Goal: Complete application form

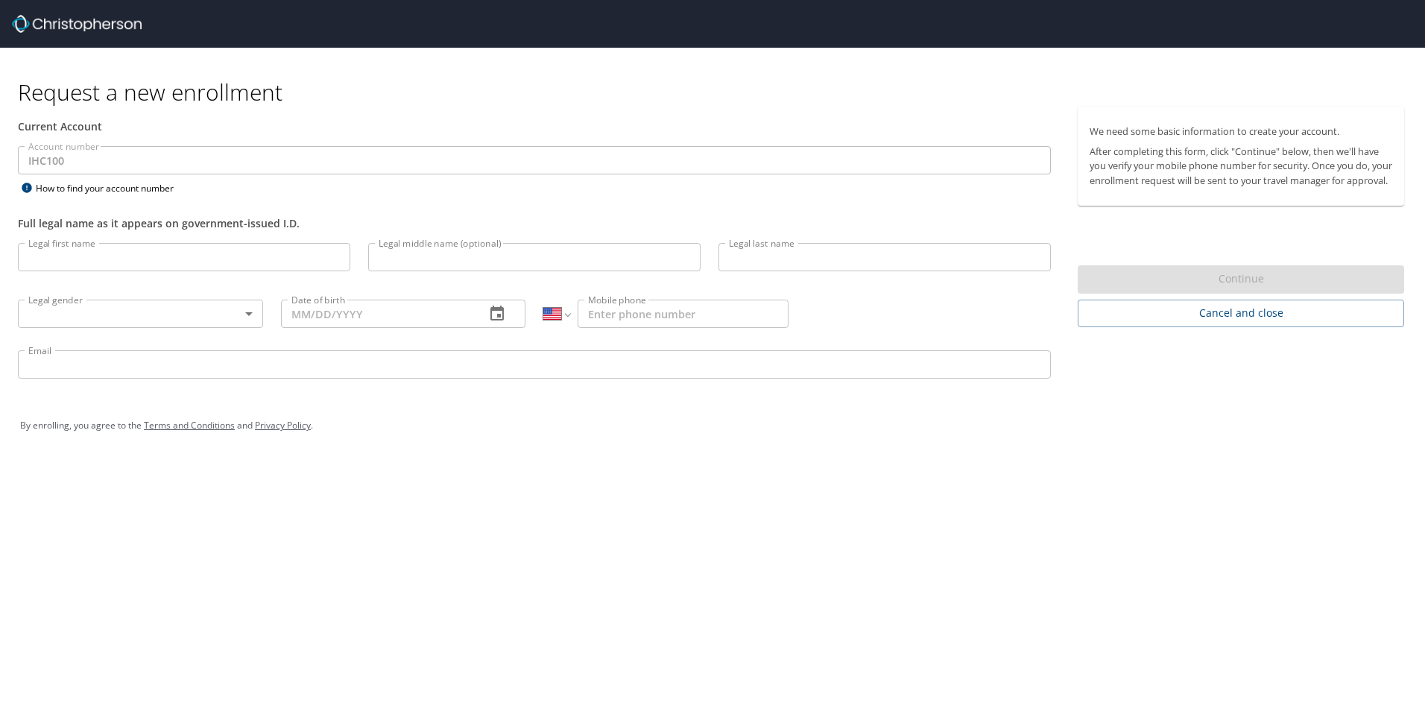
select select "US"
click at [253, 262] on input "Legal first name" at bounding box center [184, 257] width 332 height 28
type input "Treasure [PERSON_NAME]"
type input "F"
type input "Foalima"
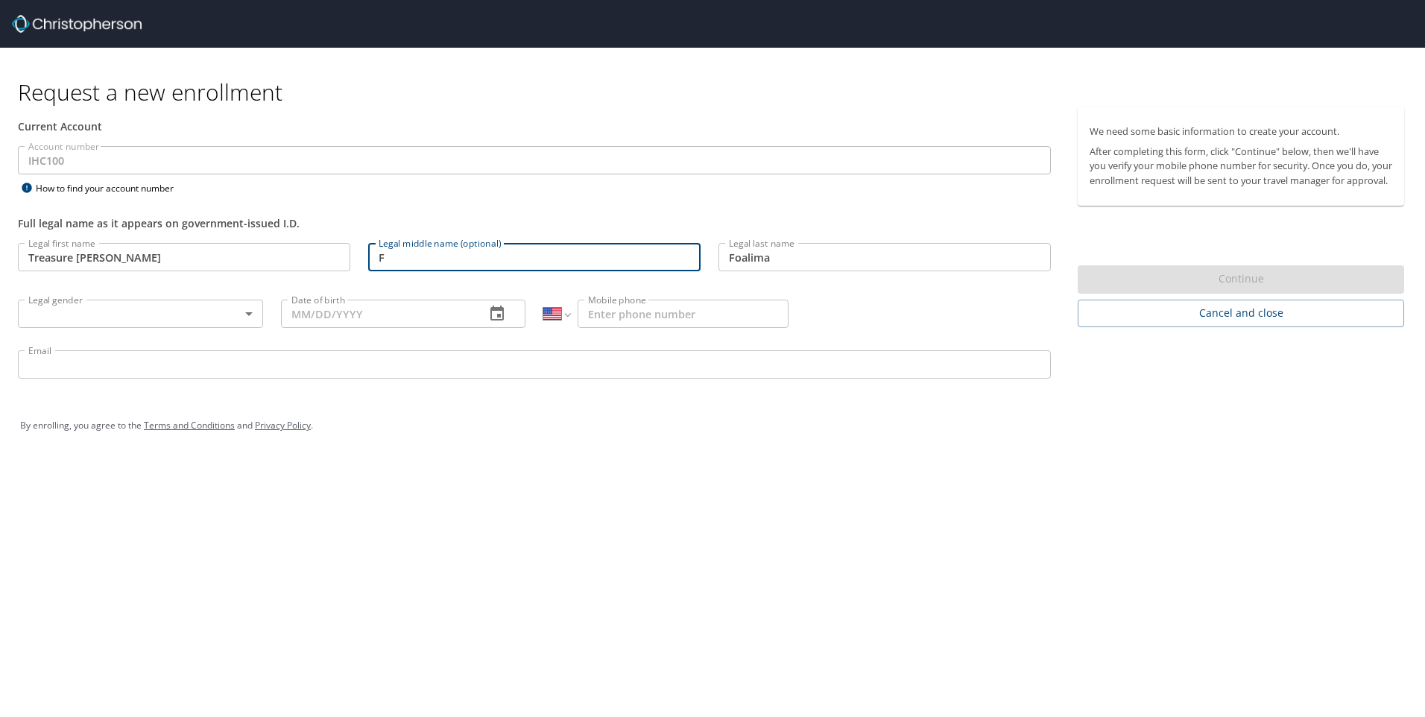
click at [492, 265] on input "F" at bounding box center [534, 257] width 332 height 28
click at [372, 309] on input "Date of birth" at bounding box center [377, 314] width 193 height 28
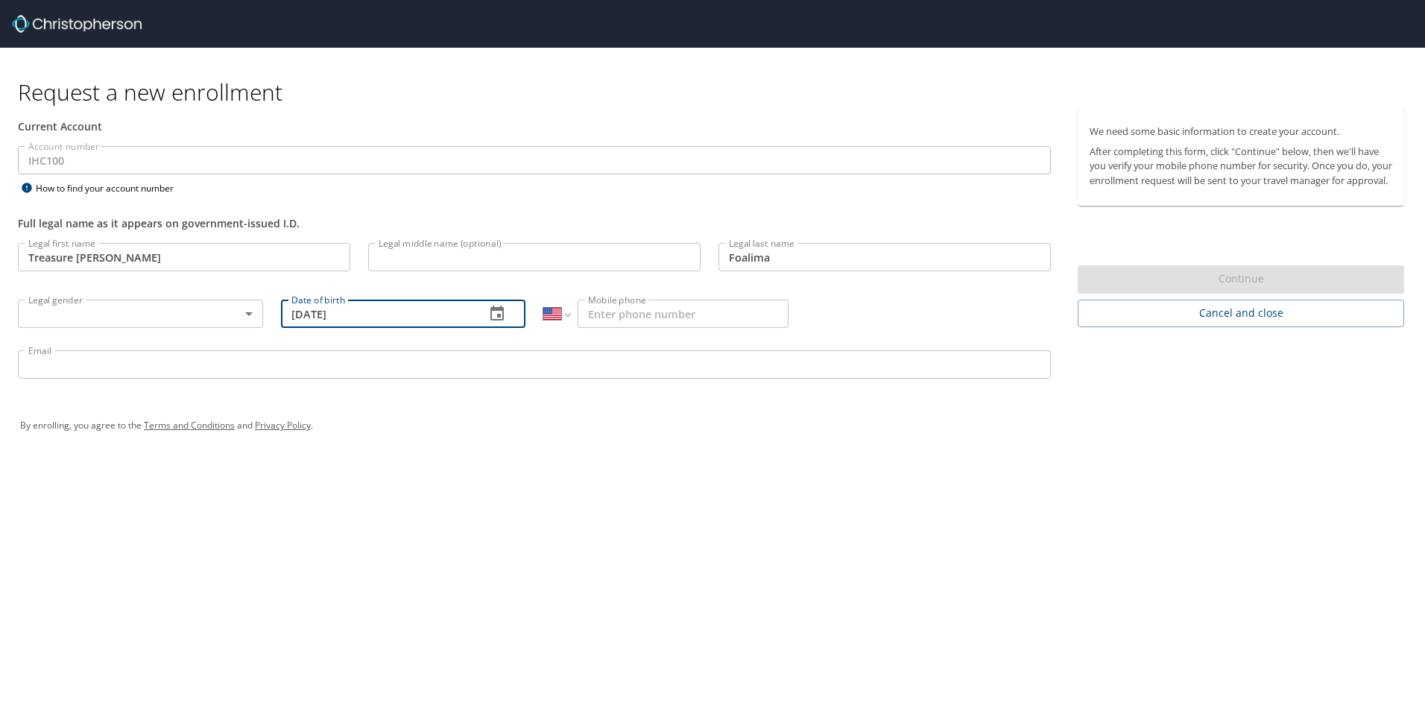
type input "[DATE]"
click at [617, 307] on input "Mobile phone" at bounding box center [683, 314] width 211 height 28
type input "[PHONE_NUMBER]"
click at [592, 373] on input "Email" at bounding box center [534, 364] width 1033 height 28
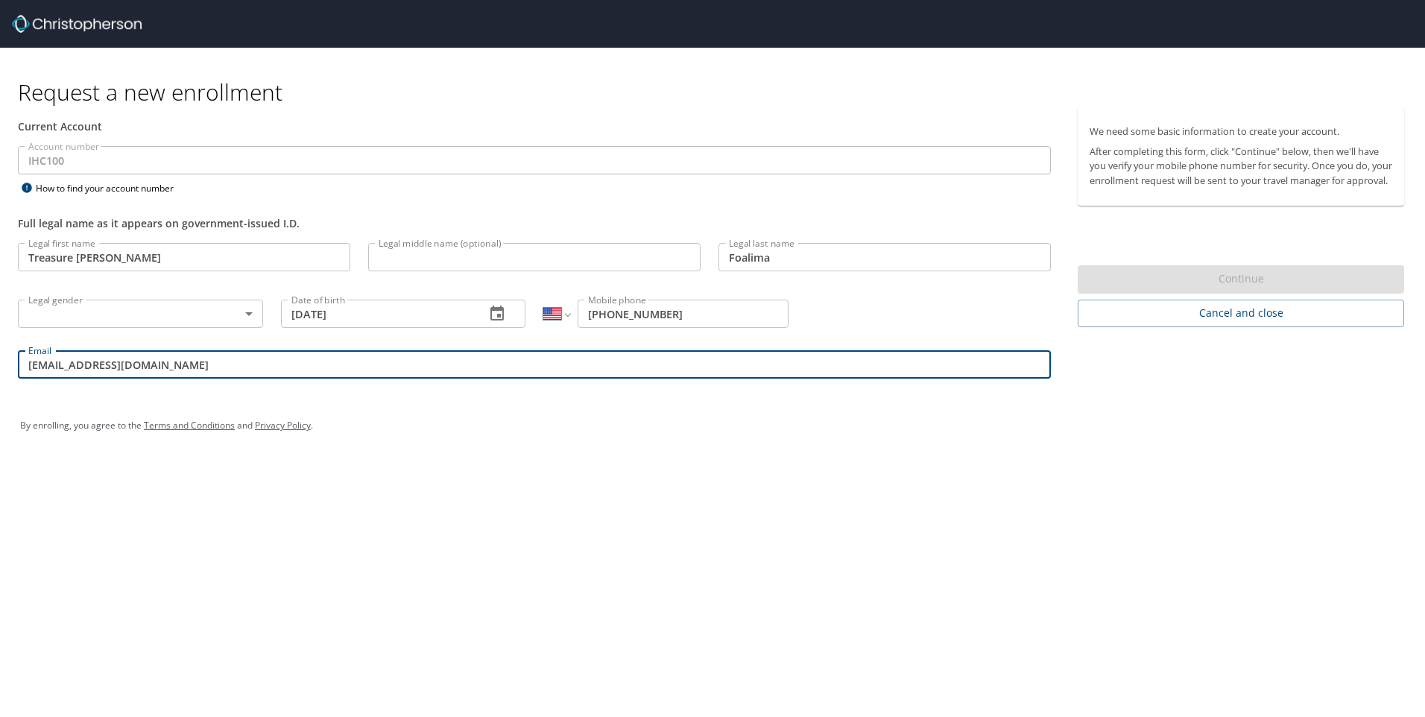
type input "[EMAIL_ADDRESS][DOMAIN_NAME]"
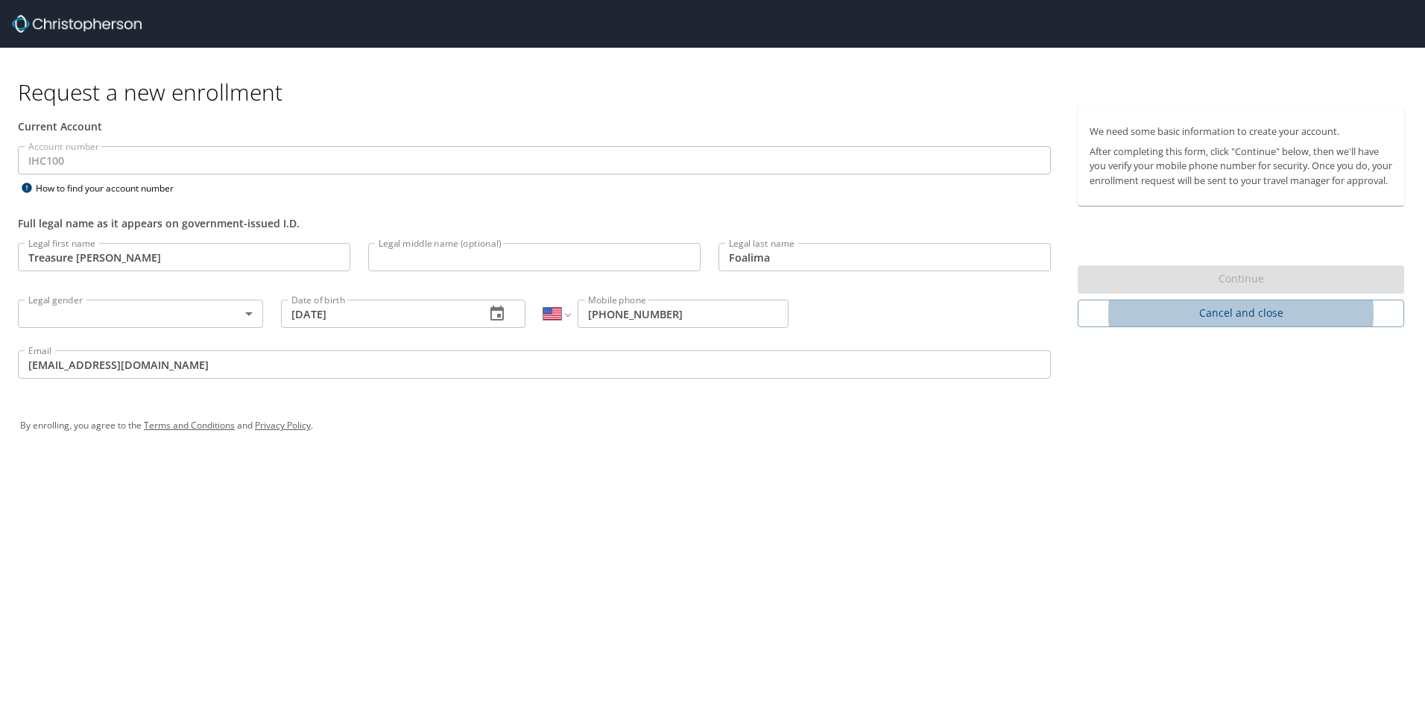
click at [247, 305] on body "Request a new enrollment Current Account Account number IHC100 Account number H…" at bounding box center [712, 358] width 1425 height 717
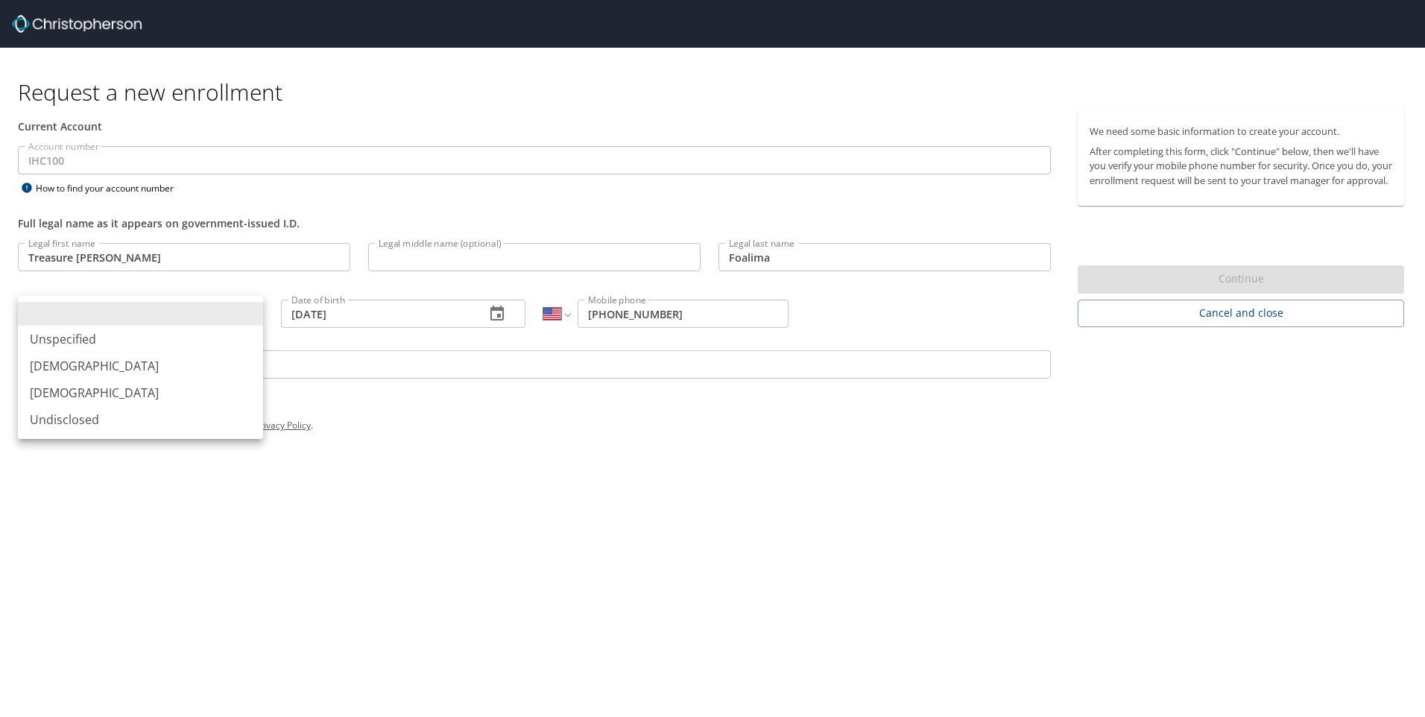
click at [212, 384] on li "[DEMOGRAPHIC_DATA]" at bounding box center [140, 392] width 245 height 27
type input "[DEMOGRAPHIC_DATA]"
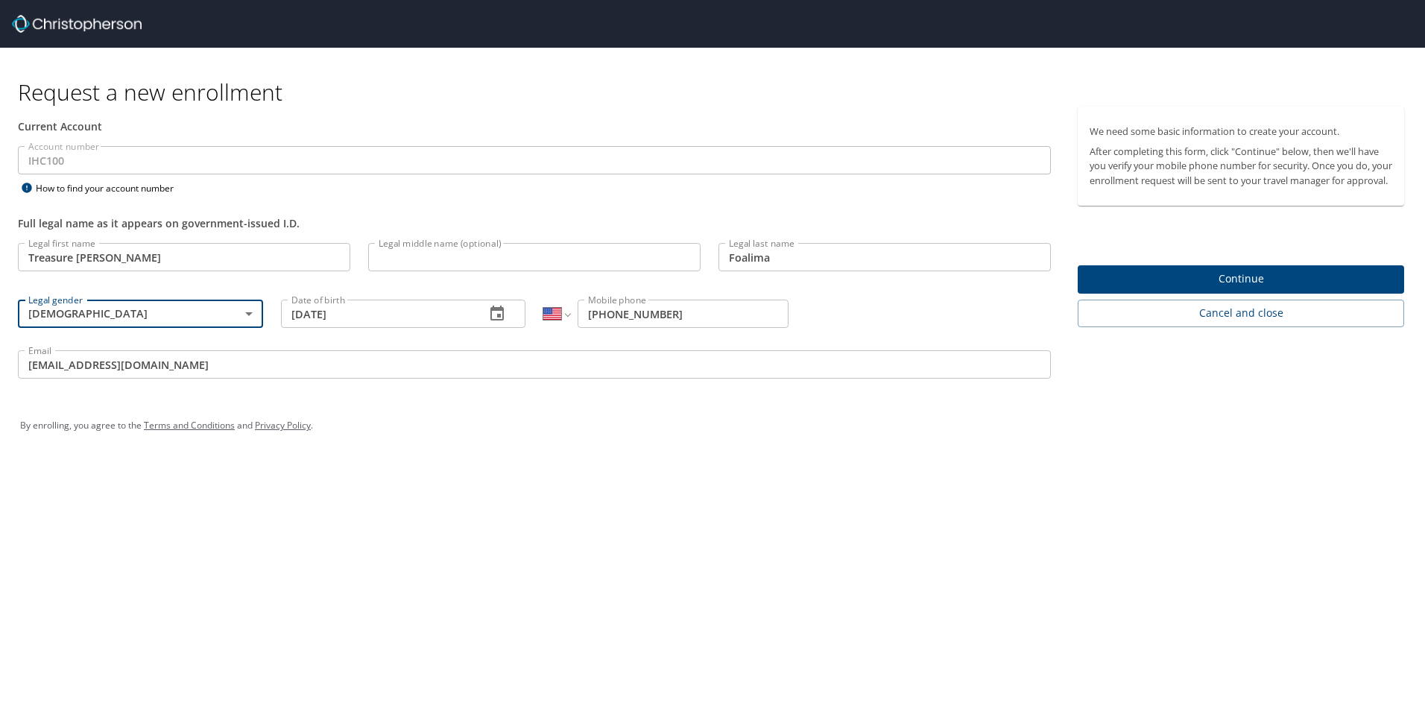
click at [1216, 288] on span "Continue" at bounding box center [1241, 279] width 303 height 19
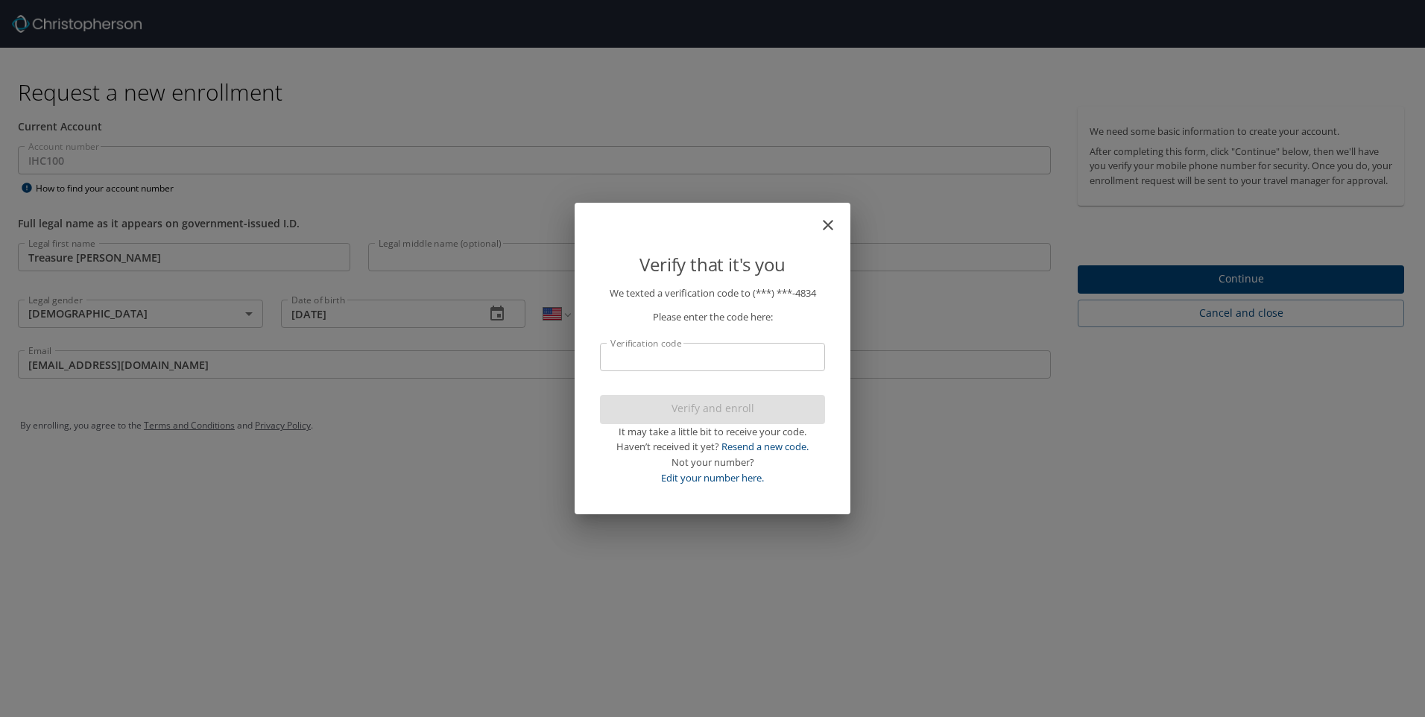
click at [771, 362] on input "Verification code" at bounding box center [712, 357] width 225 height 28
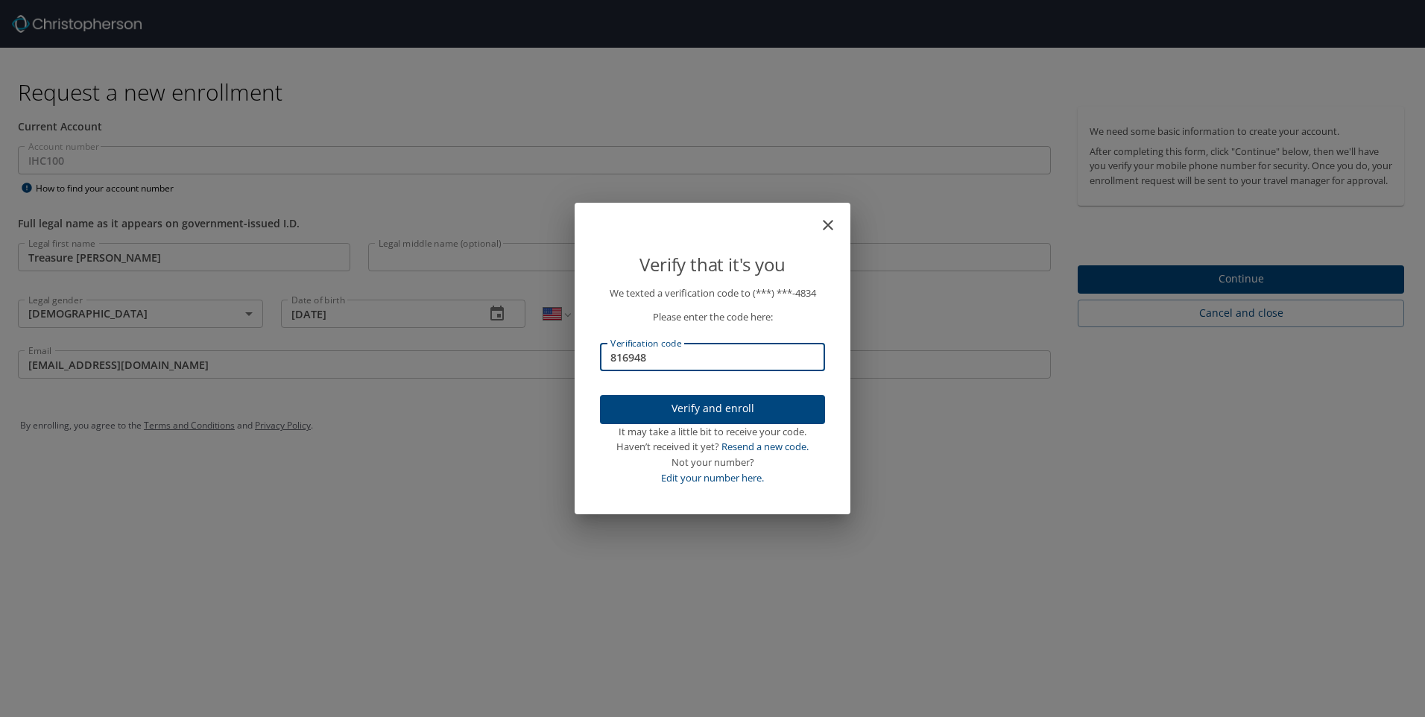
type input "816948"
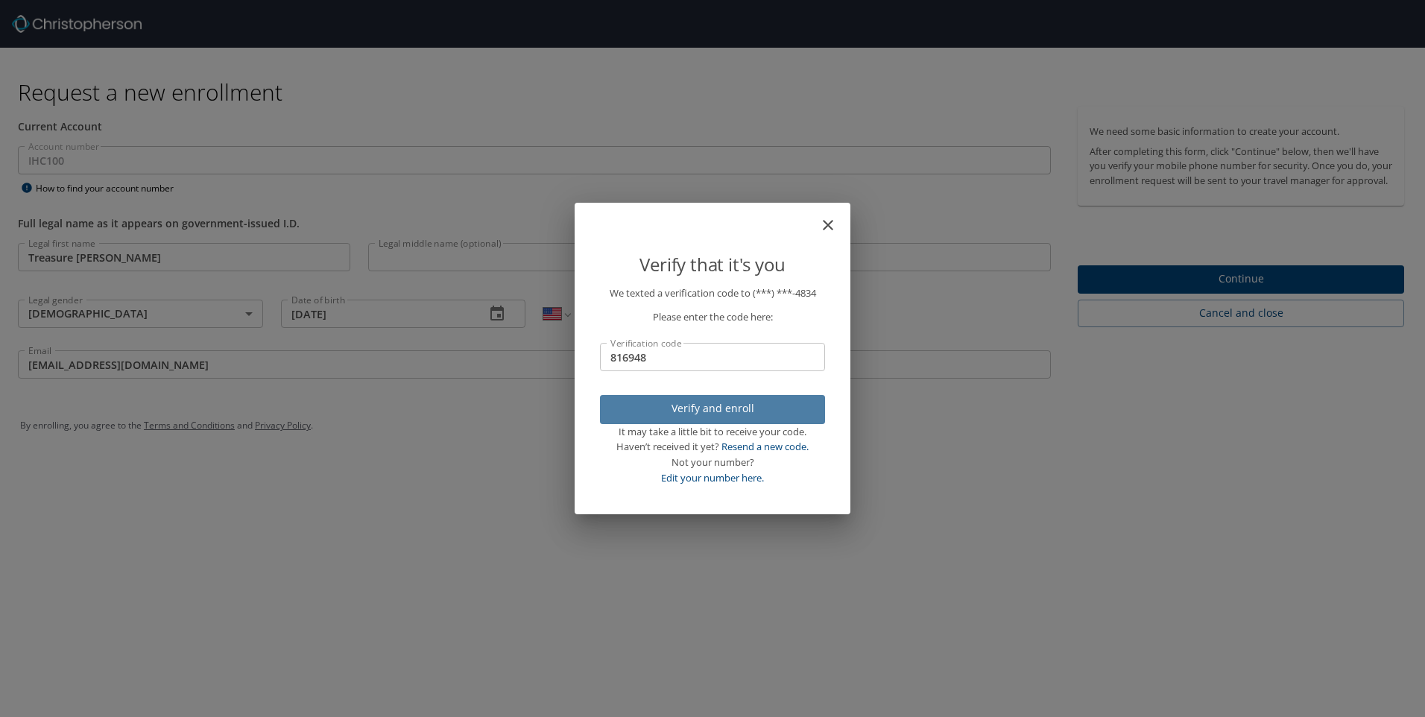
click at [753, 407] on span "Verify and enroll" at bounding box center [712, 409] width 201 height 19
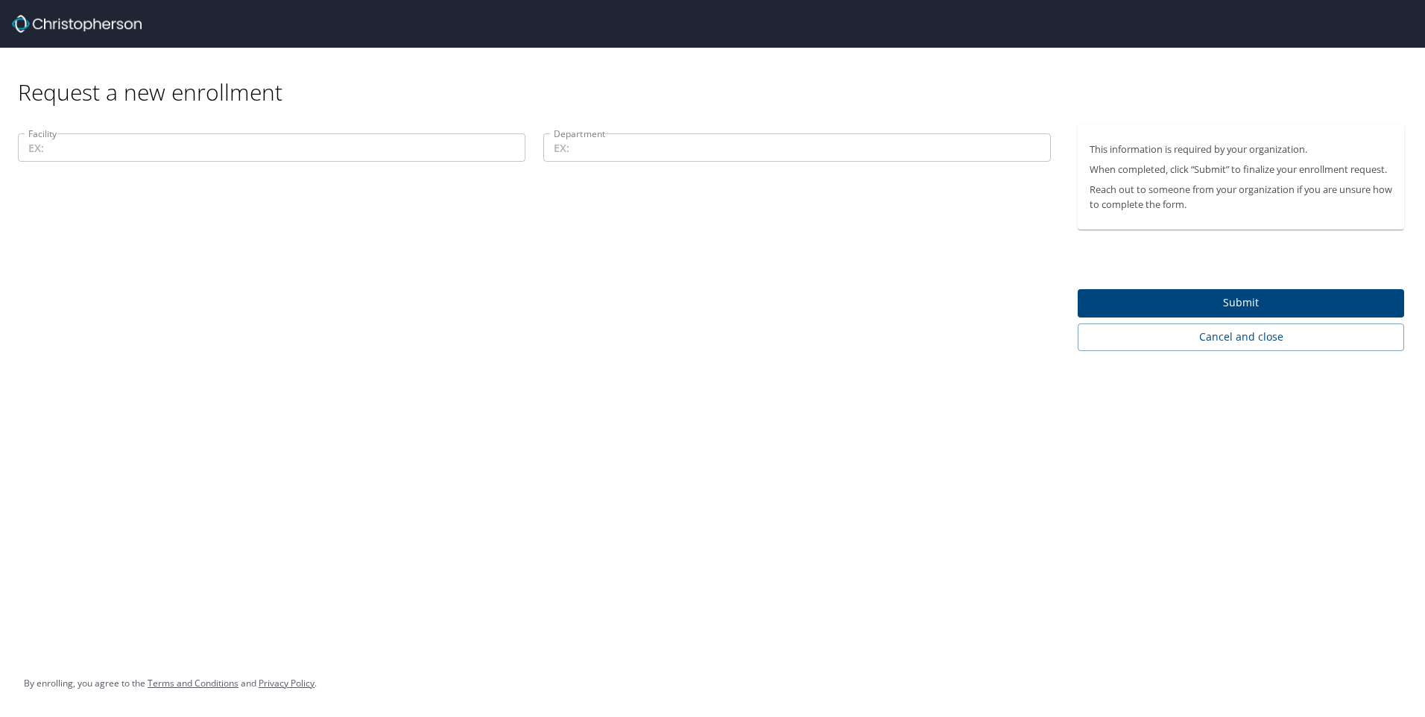
click at [239, 154] on input "Facility" at bounding box center [272, 147] width 508 height 28
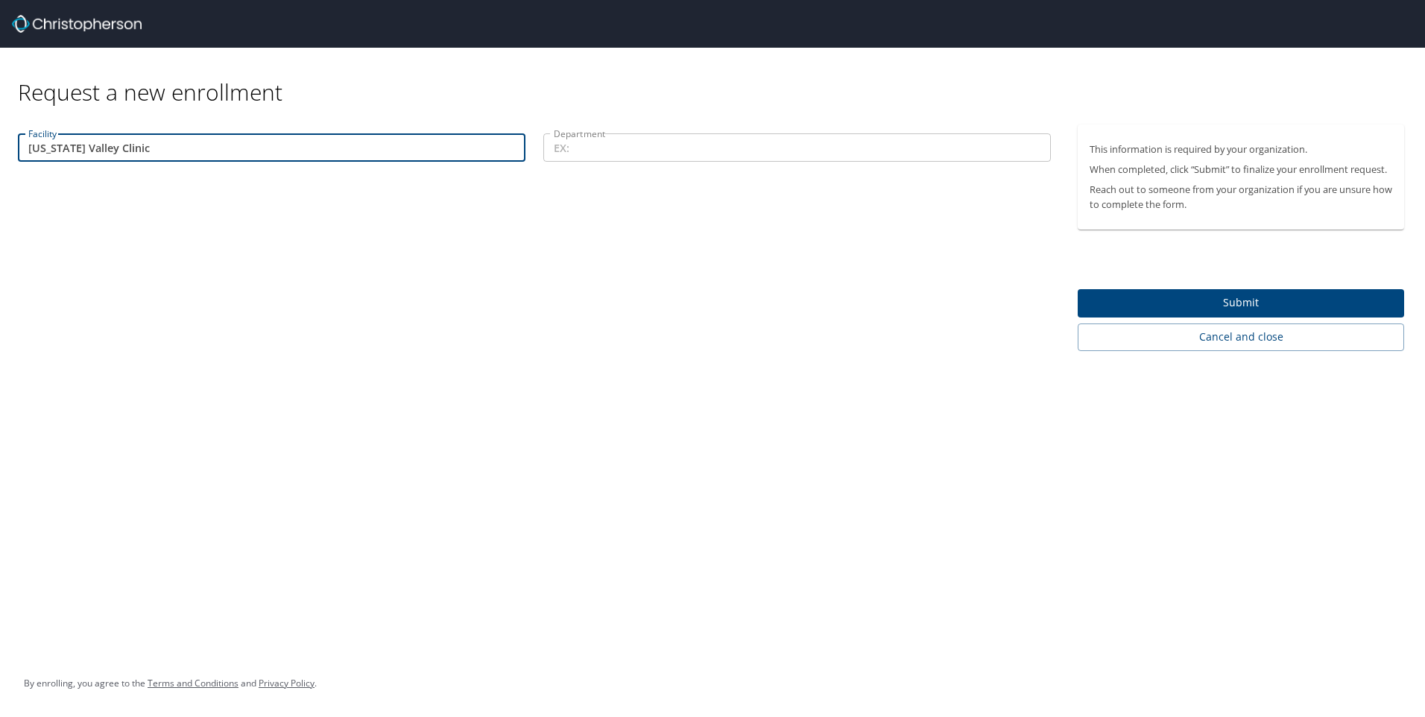
type input "[US_STATE] Valley Clinic"
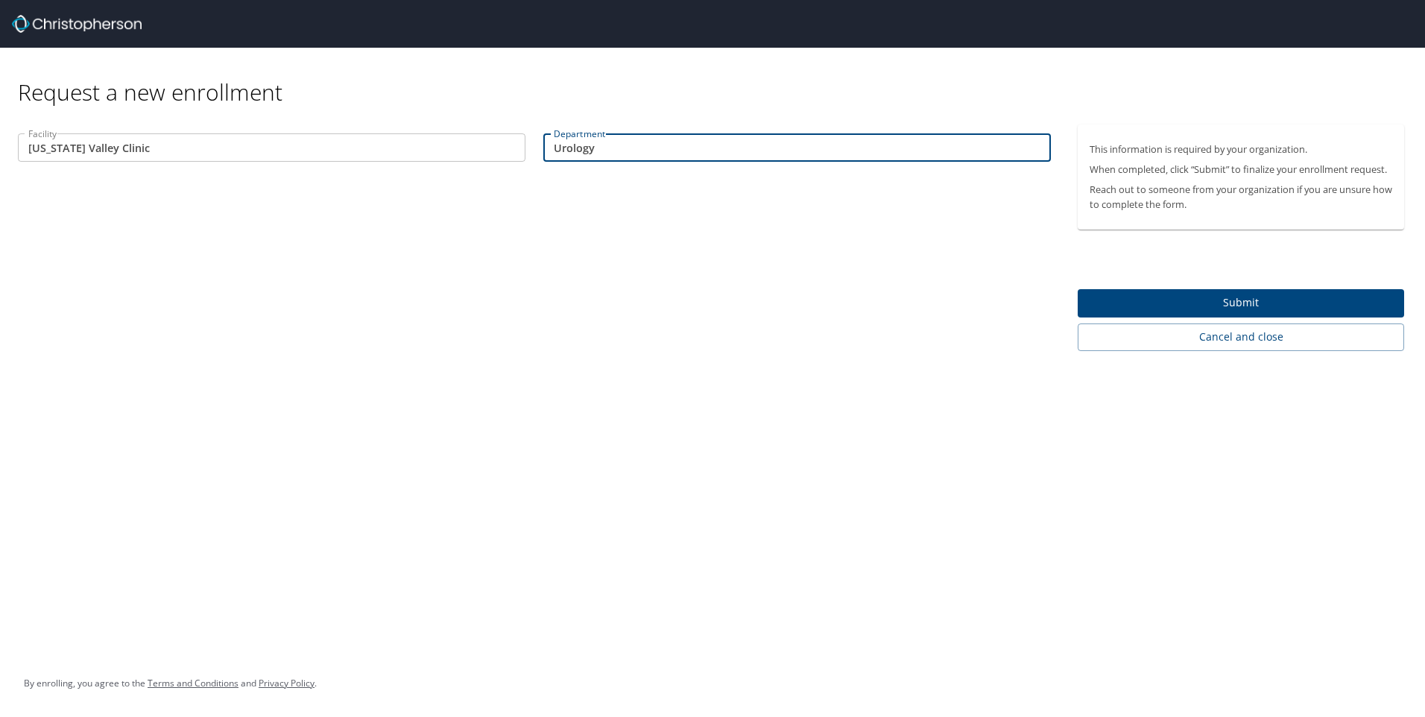
type input "Urology"
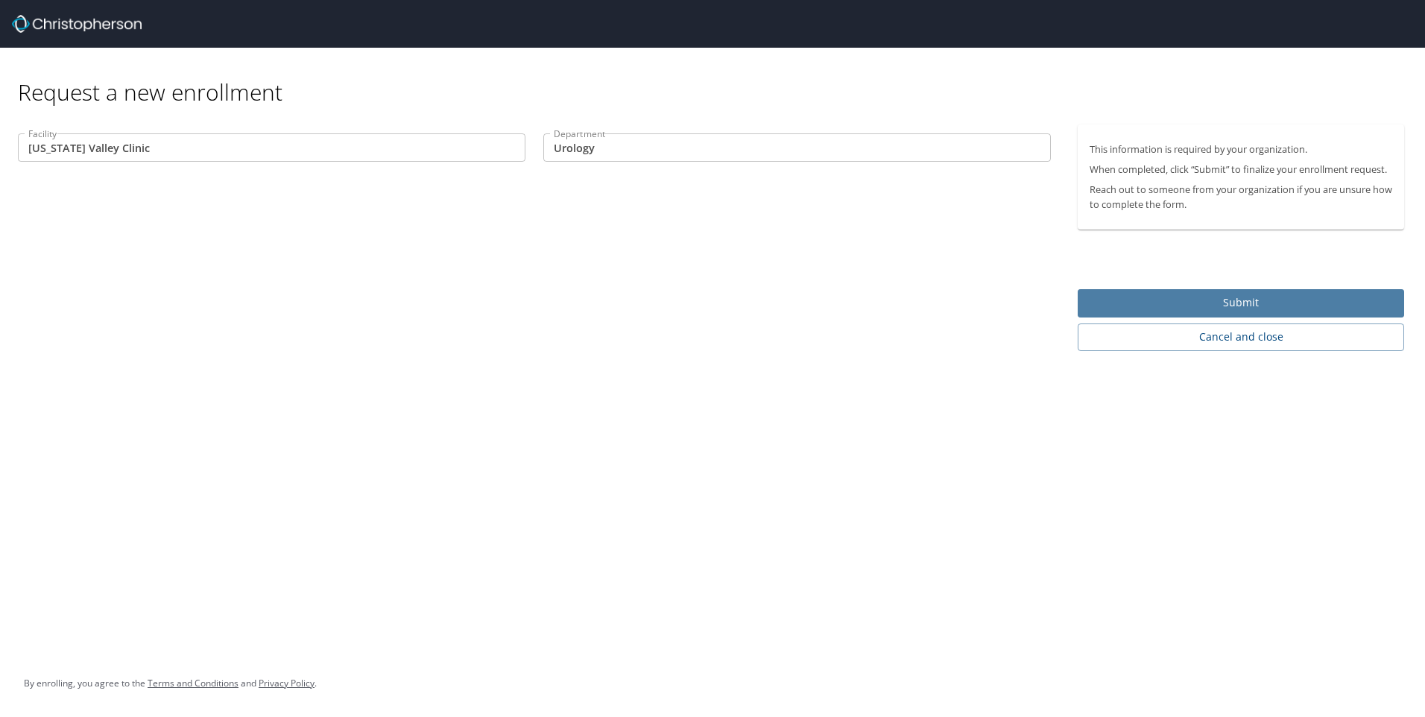
click at [1234, 306] on span "Submit" at bounding box center [1241, 303] width 303 height 19
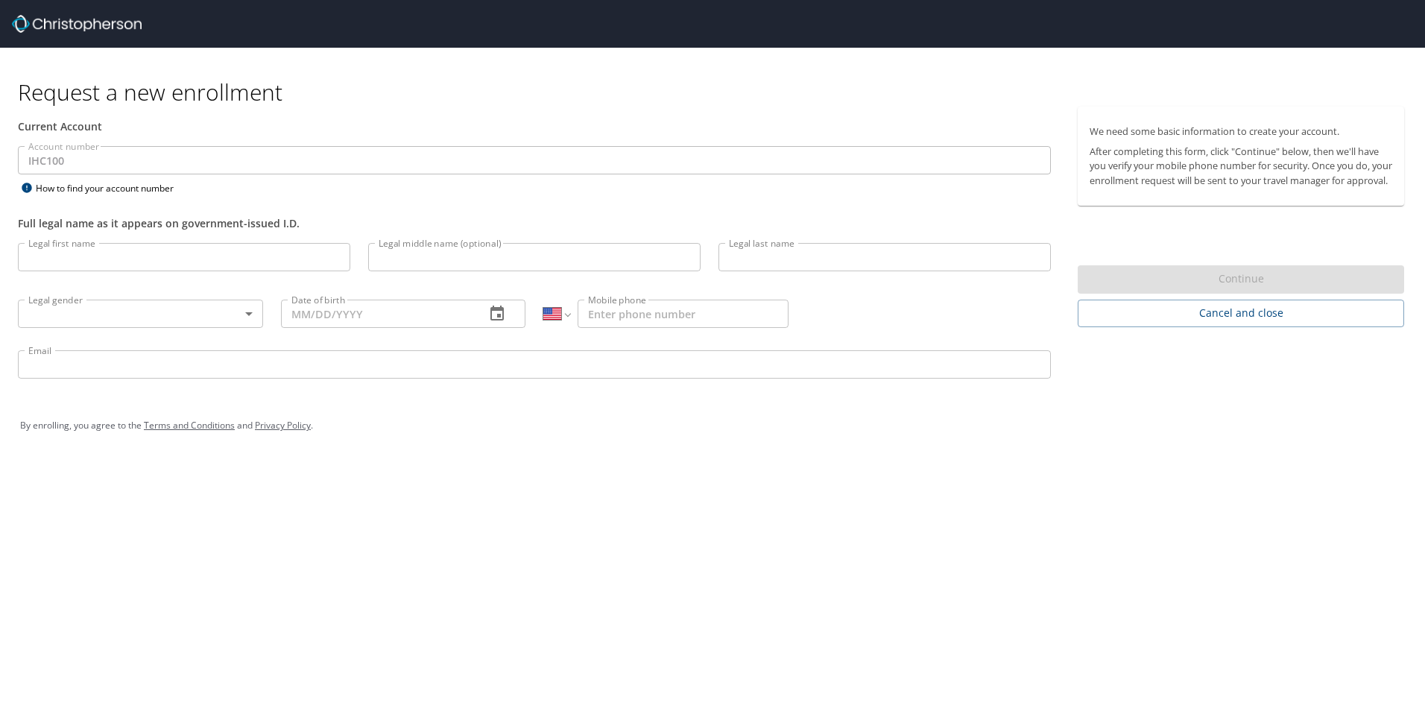
select select "US"
click at [122, 24] on img at bounding box center [77, 24] width 130 height 18
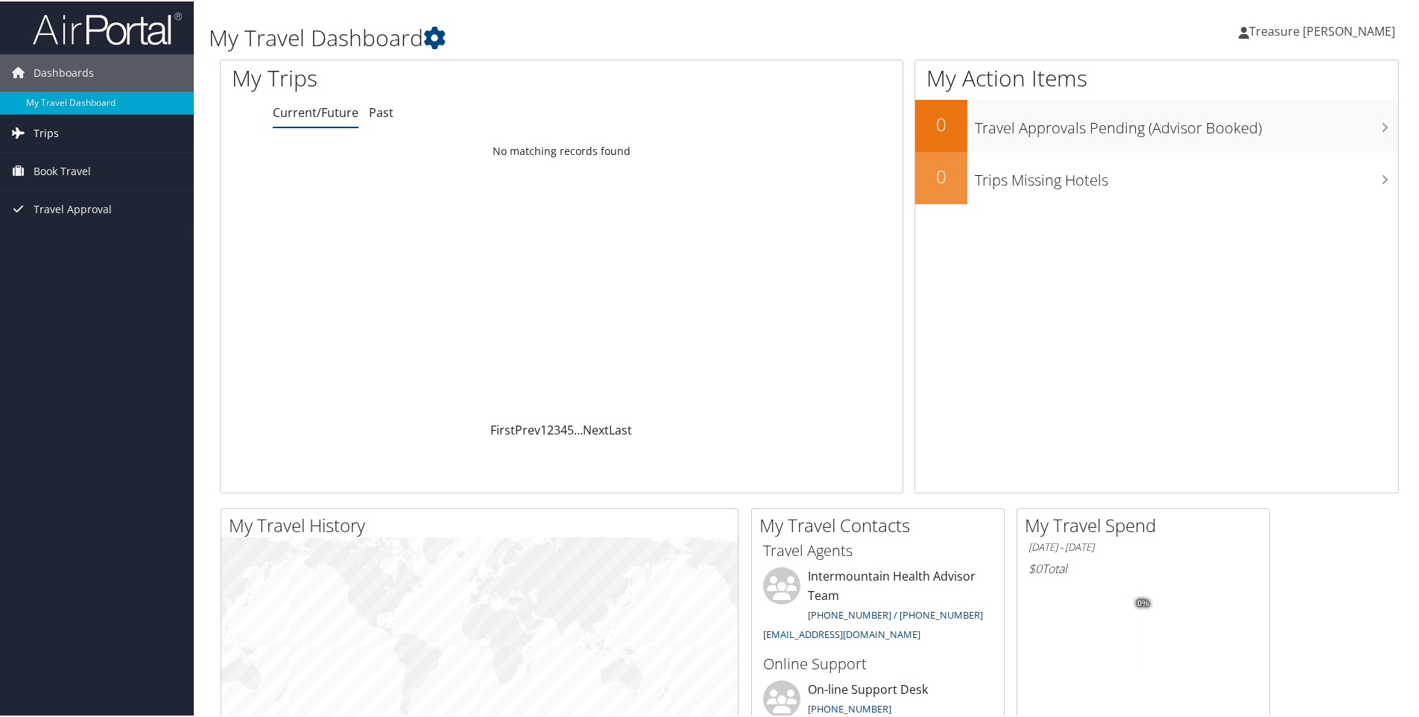
click at [66, 140] on link "Trips" at bounding box center [97, 131] width 194 height 37
click at [71, 239] on span "Book Travel" at bounding box center [62, 236] width 57 height 37
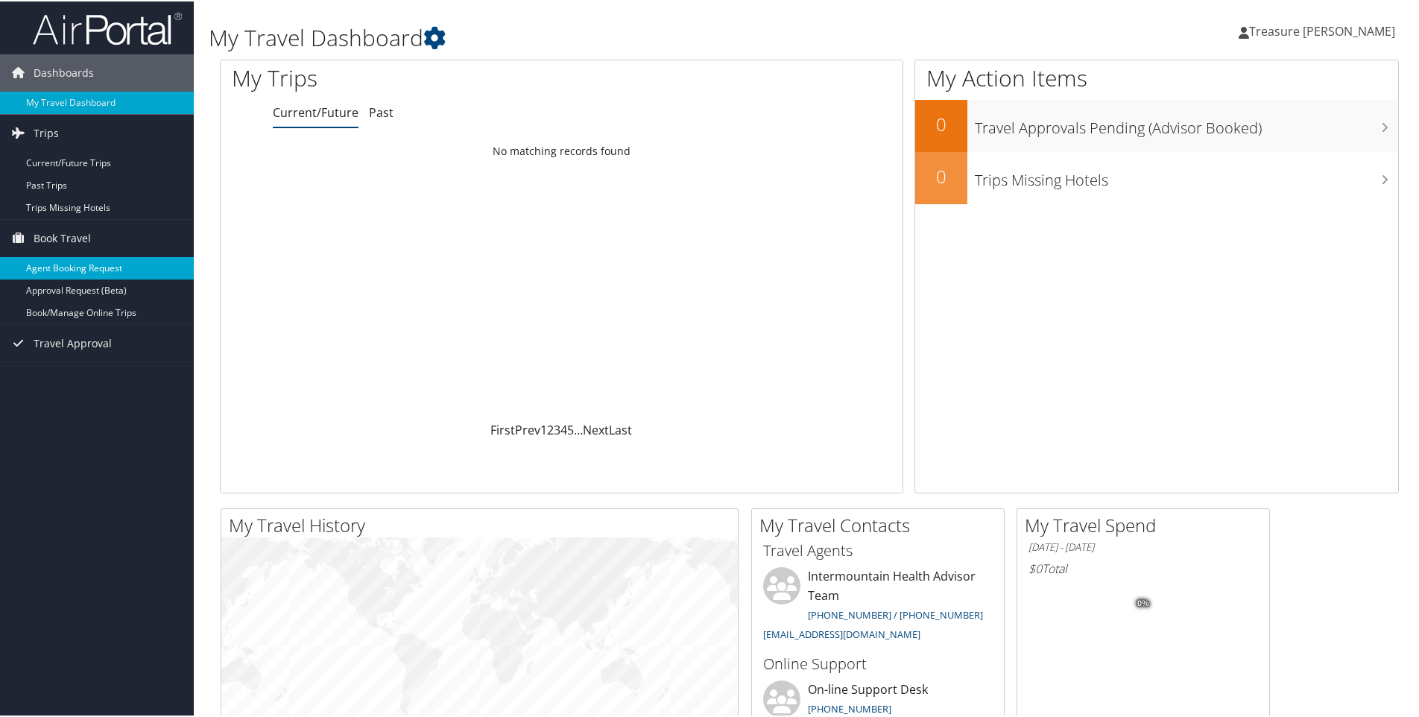
click at [92, 270] on link "Agent Booking Request" at bounding box center [97, 267] width 194 height 22
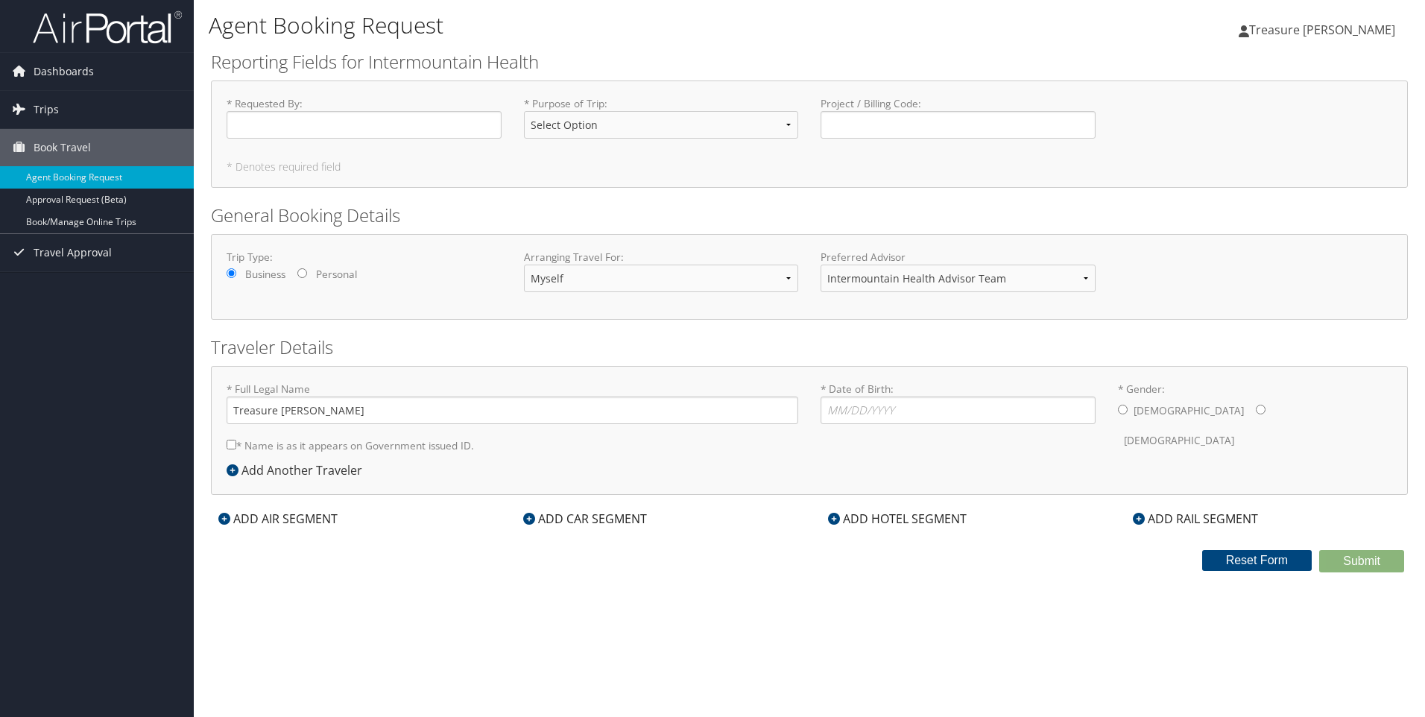
click at [304, 272] on input "Personal" at bounding box center [302, 273] width 10 height 10
radio input "true"
click at [743, 138] on select "Select Option 3rd Party Reimbursable Business CME Conf or Education Groups Pers…" at bounding box center [661, 125] width 275 height 28
click at [98, 157] on link "Book Travel" at bounding box center [97, 147] width 194 height 37
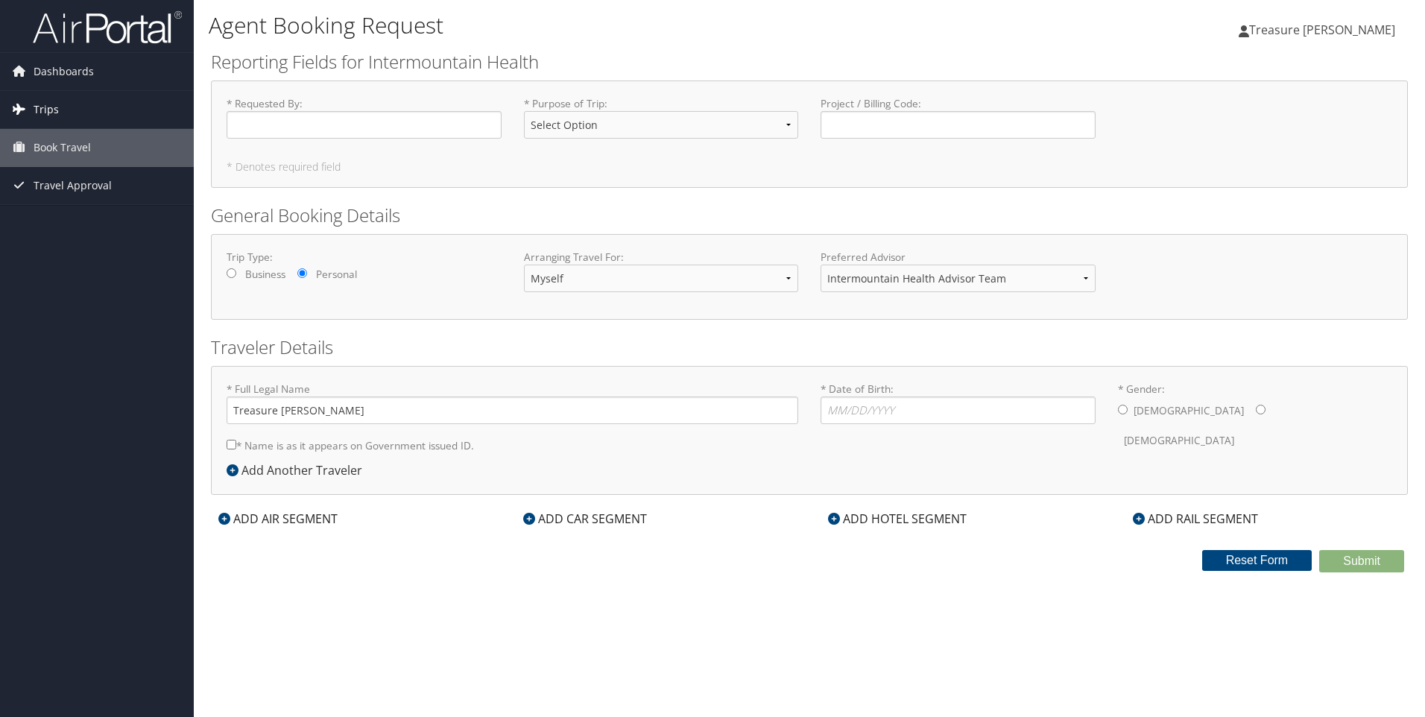
click at [62, 114] on link "Trips" at bounding box center [97, 109] width 194 height 37
click at [78, 219] on span "Book Travel" at bounding box center [62, 214] width 57 height 37
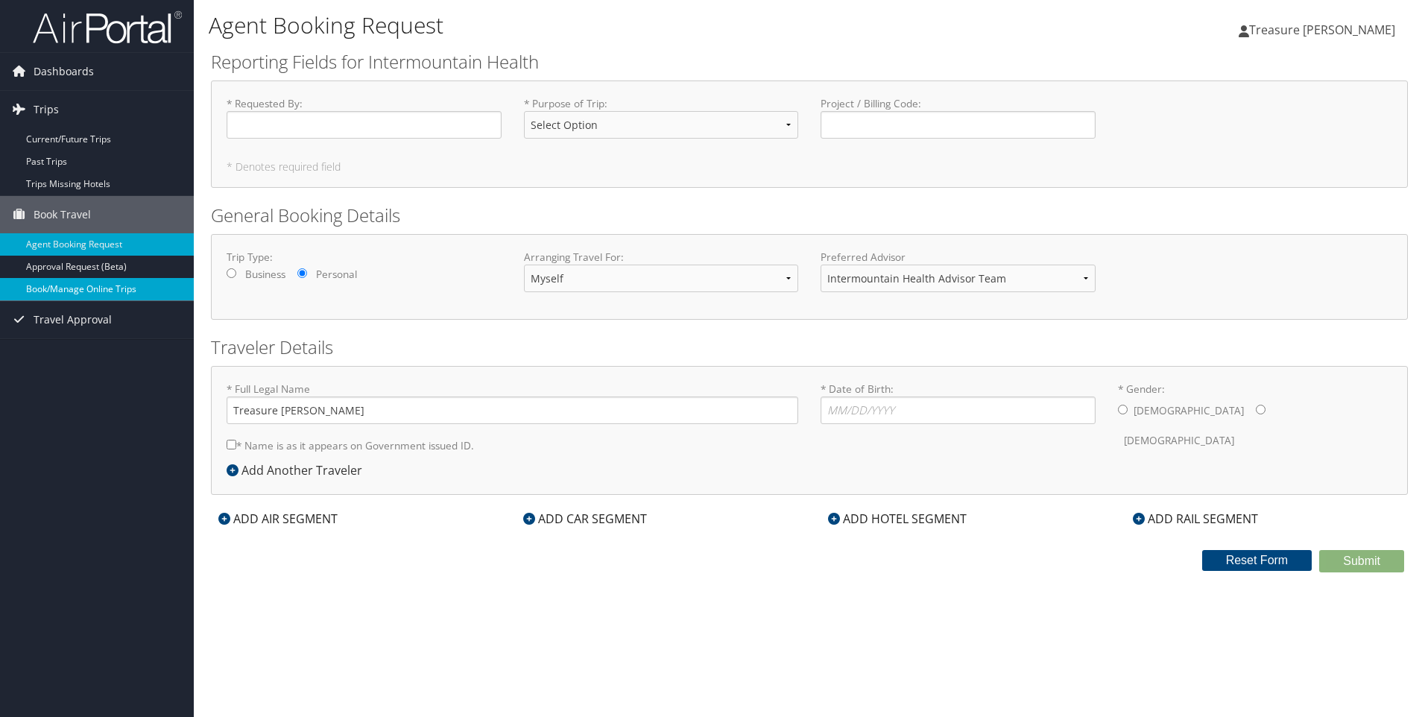
click at [75, 288] on link "Book/Manage Online Trips" at bounding box center [97, 289] width 194 height 22
